Goal: Task Accomplishment & Management: Manage account settings

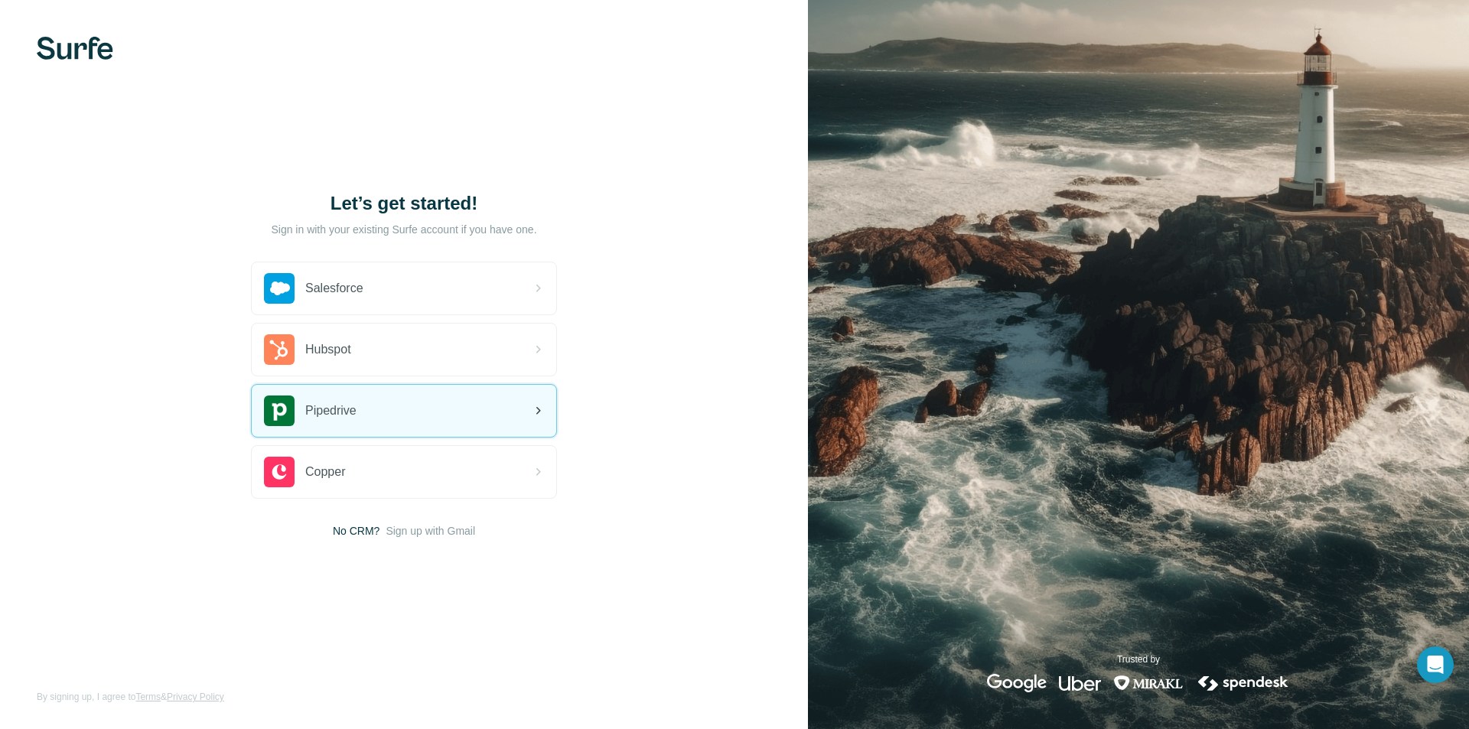
click at [428, 403] on div "Pipedrive" at bounding box center [404, 411] width 305 height 52
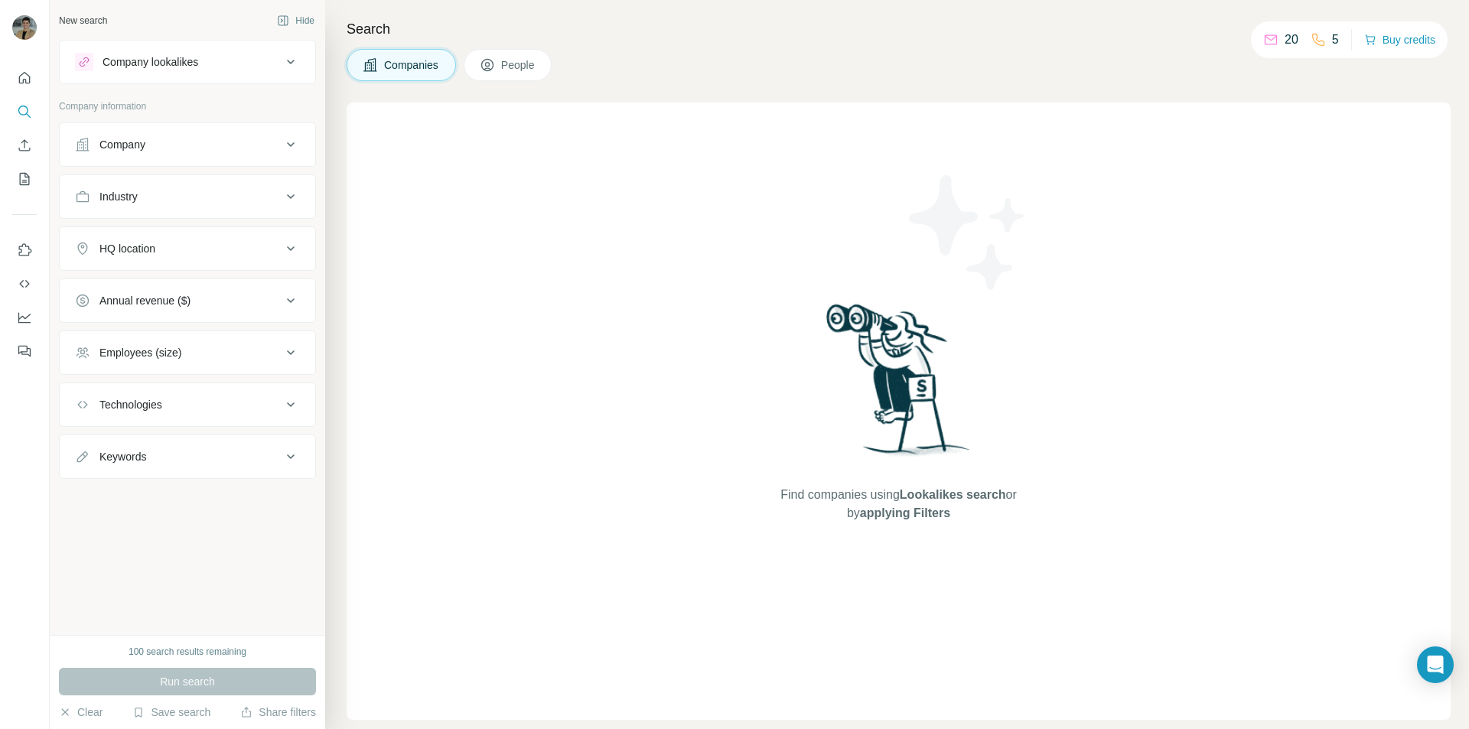
click at [527, 72] on span "People" at bounding box center [518, 64] width 35 height 15
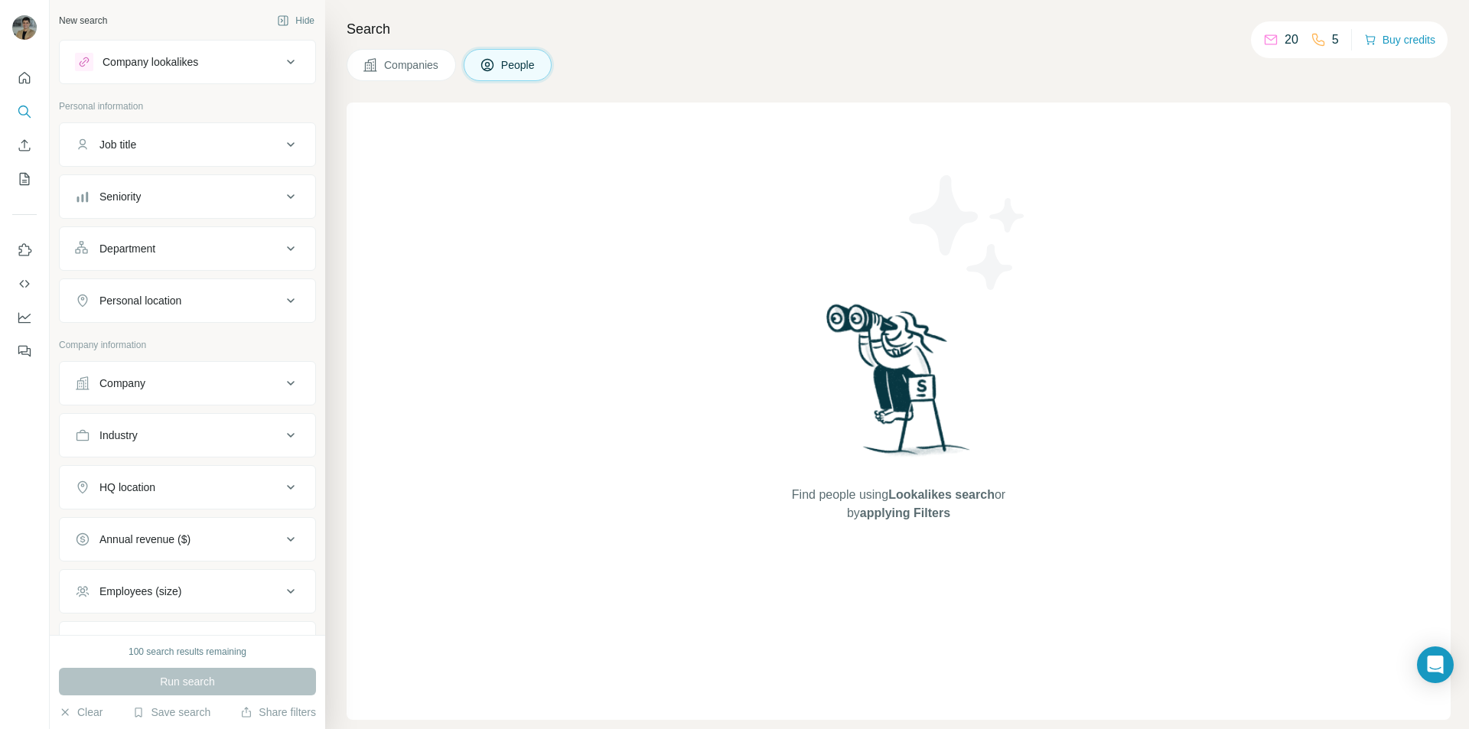
click at [421, 68] on span "Companies" at bounding box center [412, 64] width 56 height 15
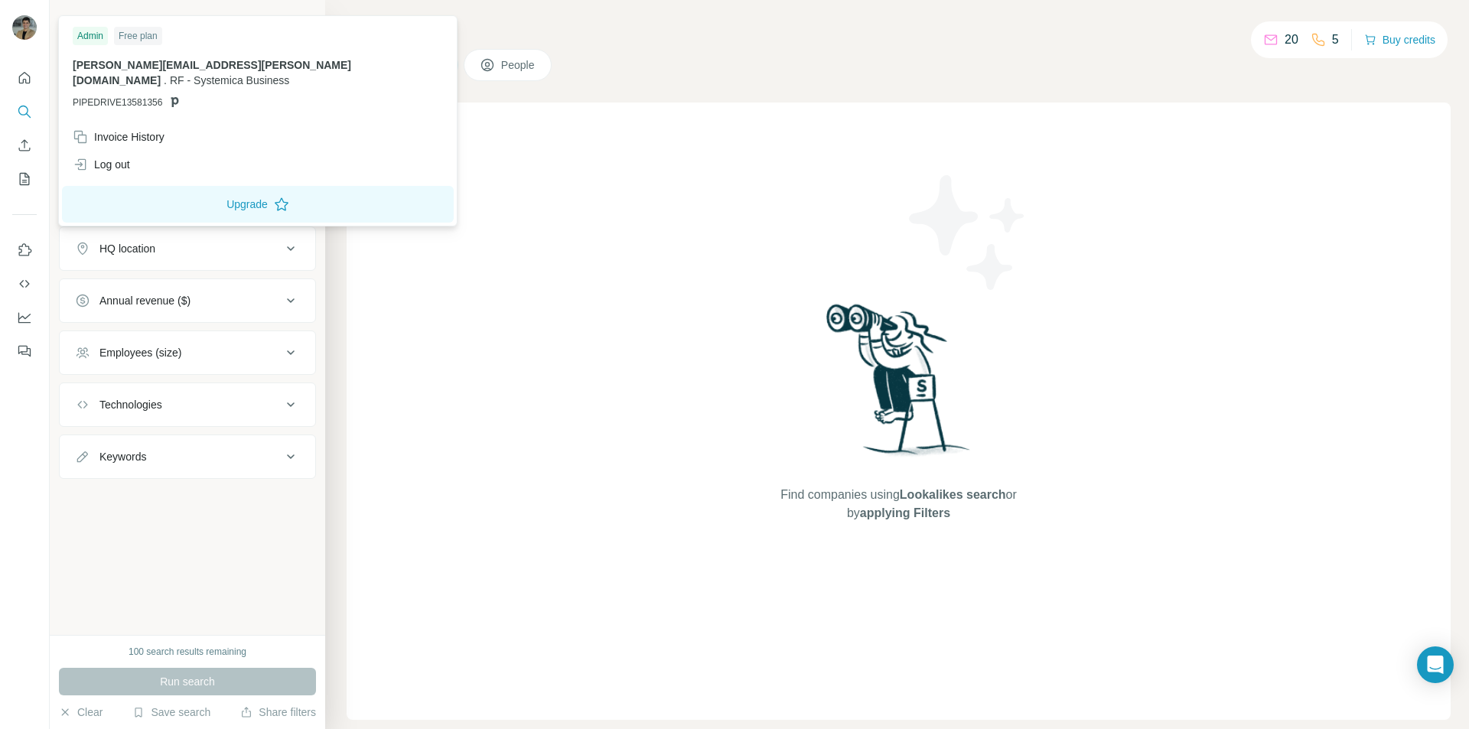
click at [28, 31] on img at bounding box center [24, 27] width 24 height 24
click at [152, 129] on div "Invoice History" at bounding box center [119, 136] width 92 height 15
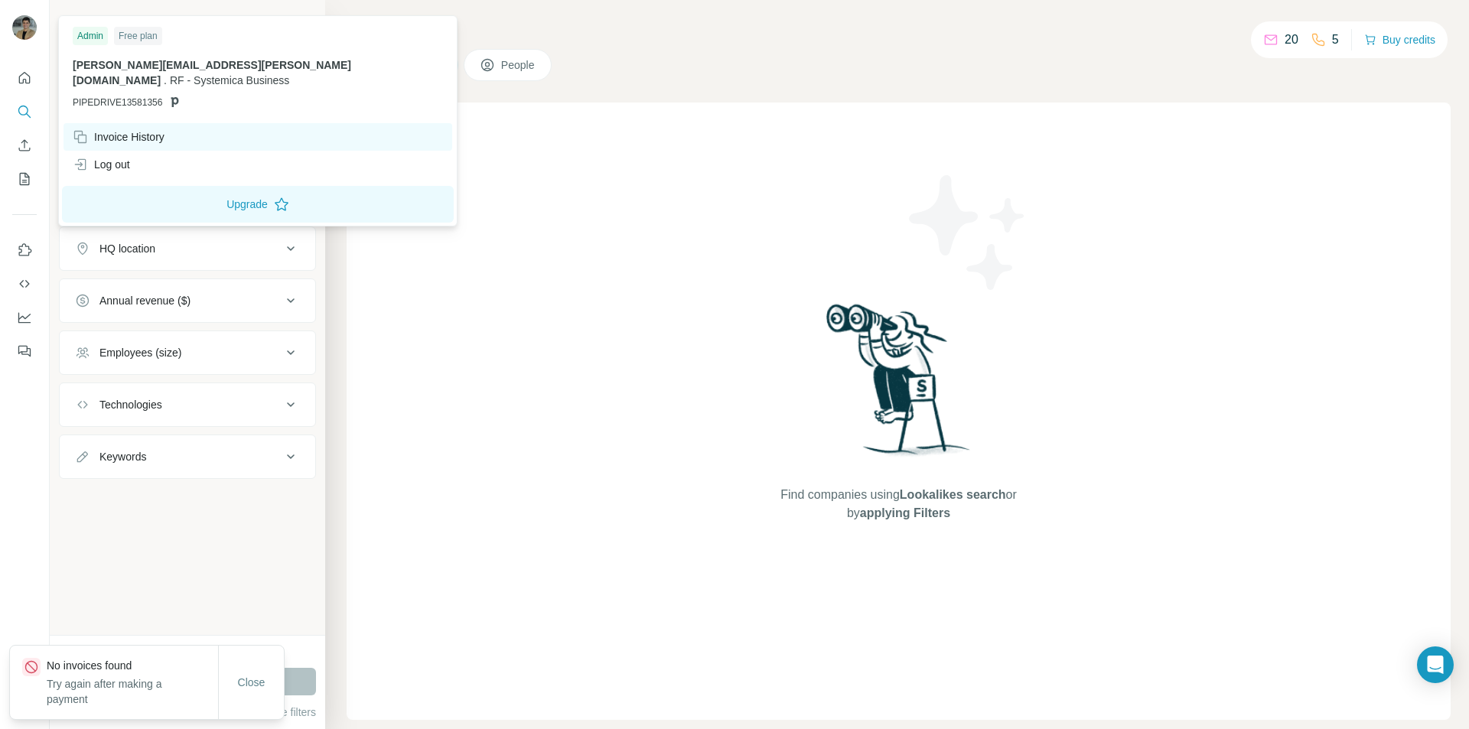
click at [152, 129] on div "Invoice History" at bounding box center [119, 136] width 92 height 15
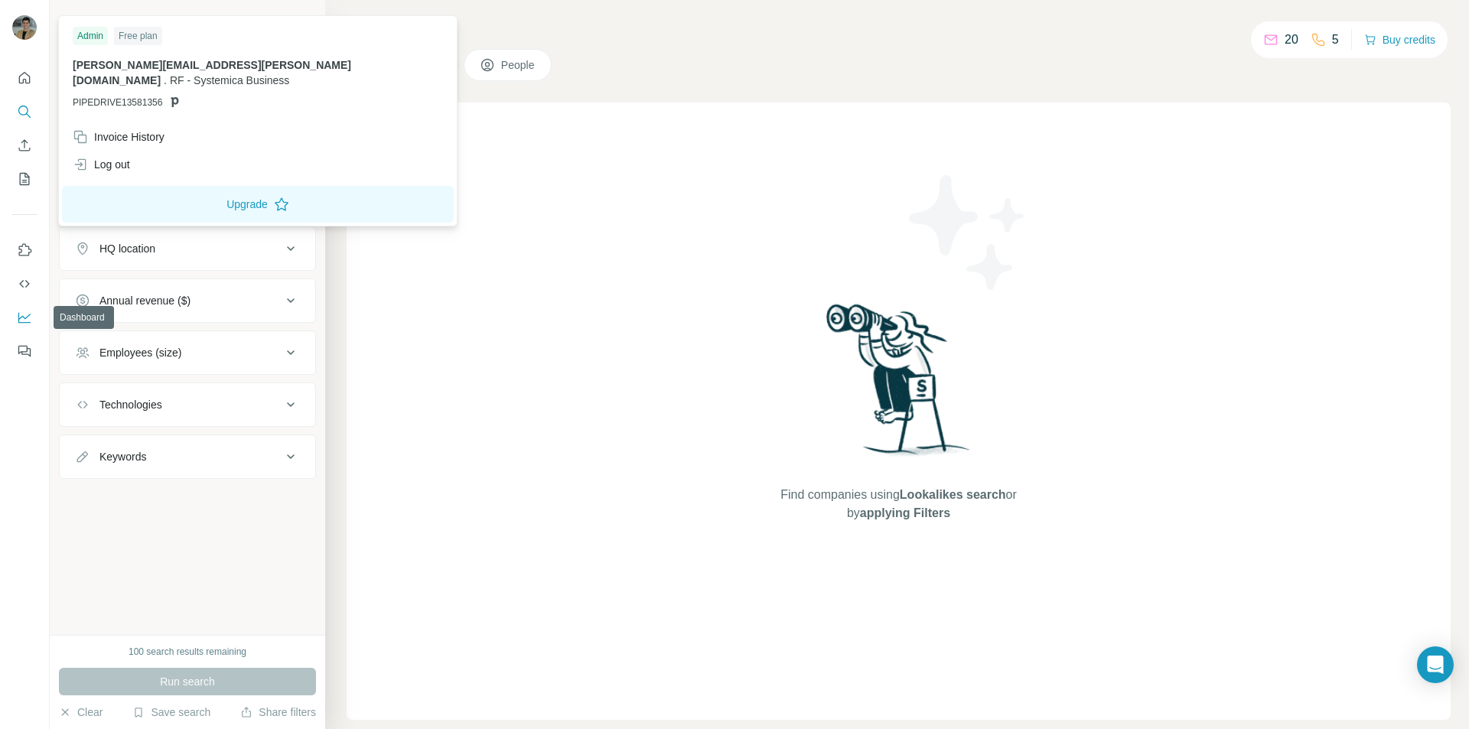
click at [28, 311] on icon "Dashboard" at bounding box center [24, 317] width 15 height 15
